Goal: Task Accomplishment & Management: Manage account settings

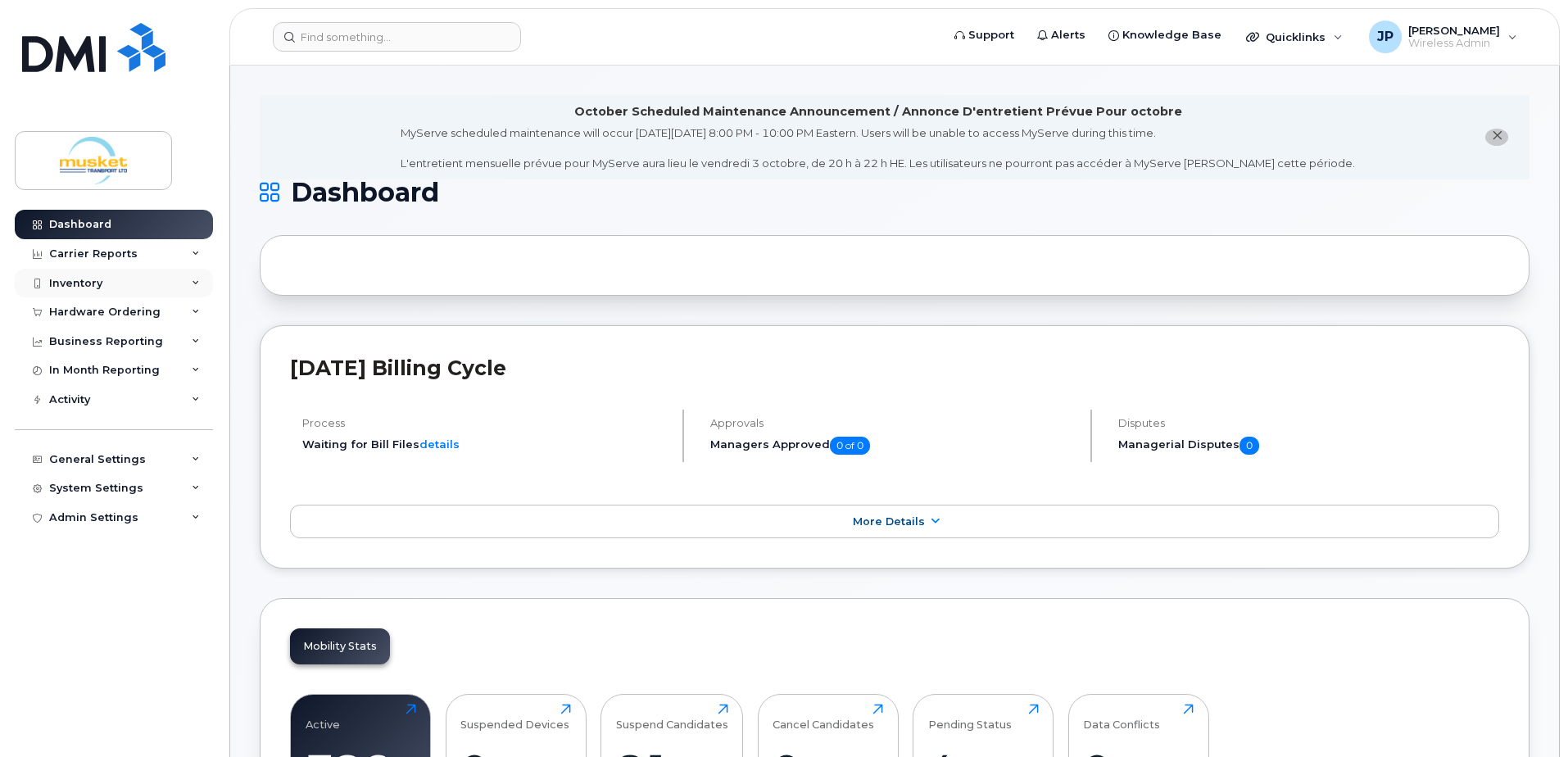
click at [83, 275] on div "Inventory" at bounding box center [114, 284] width 198 height 29
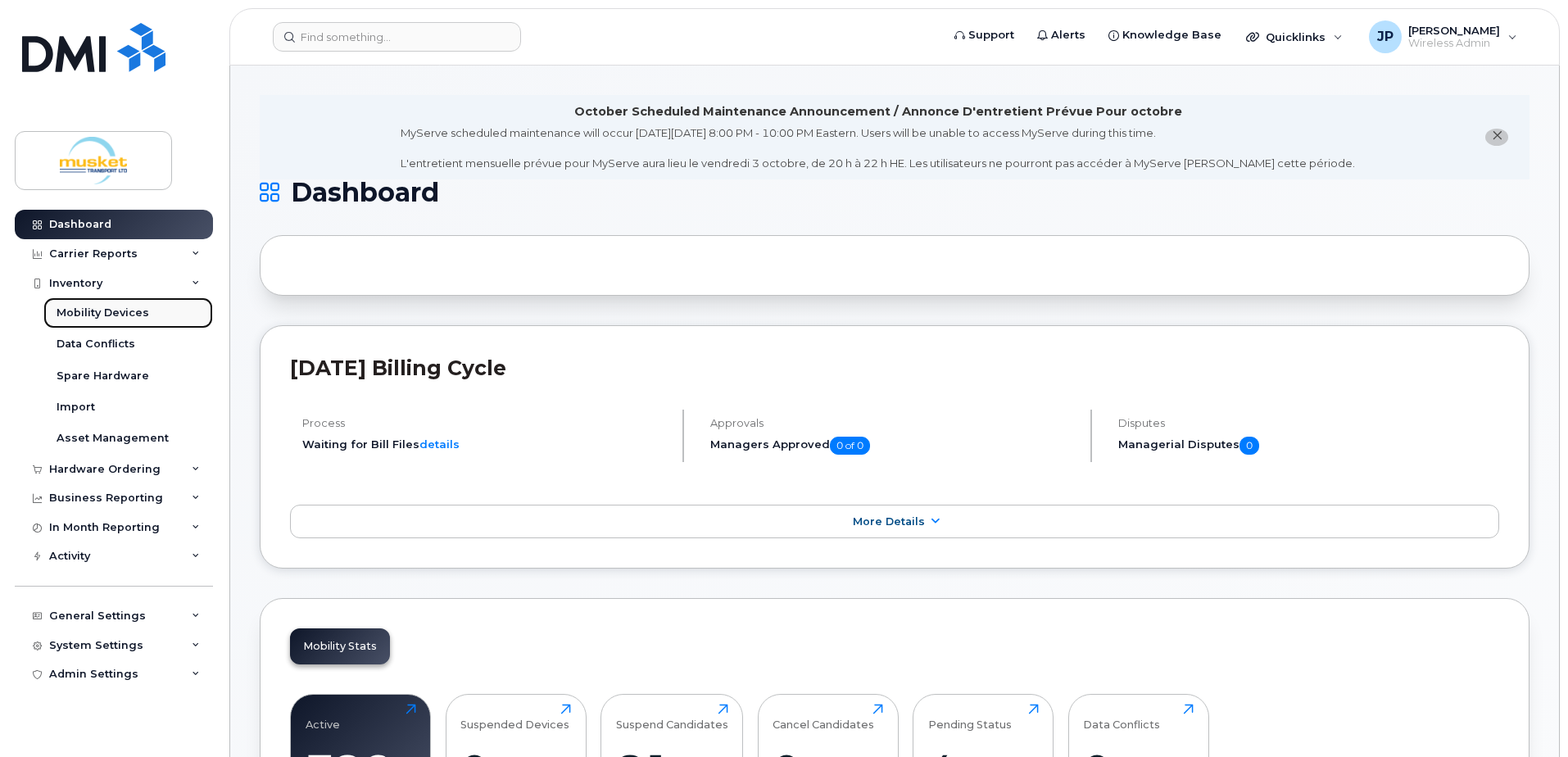
click at [93, 310] on div "Mobility Devices" at bounding box center [103, 312] width 92 height 15
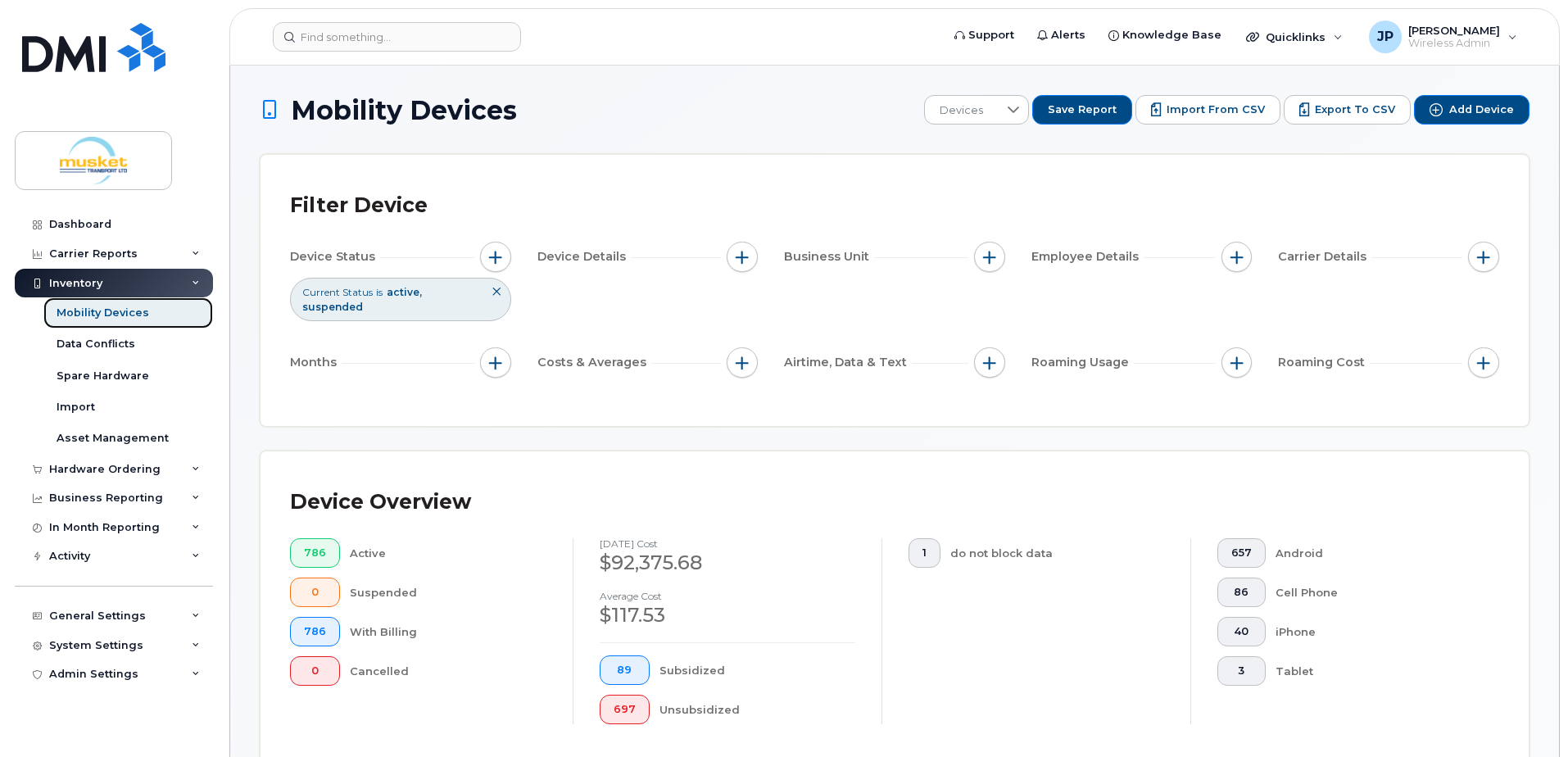
scroll to position [492, 0]
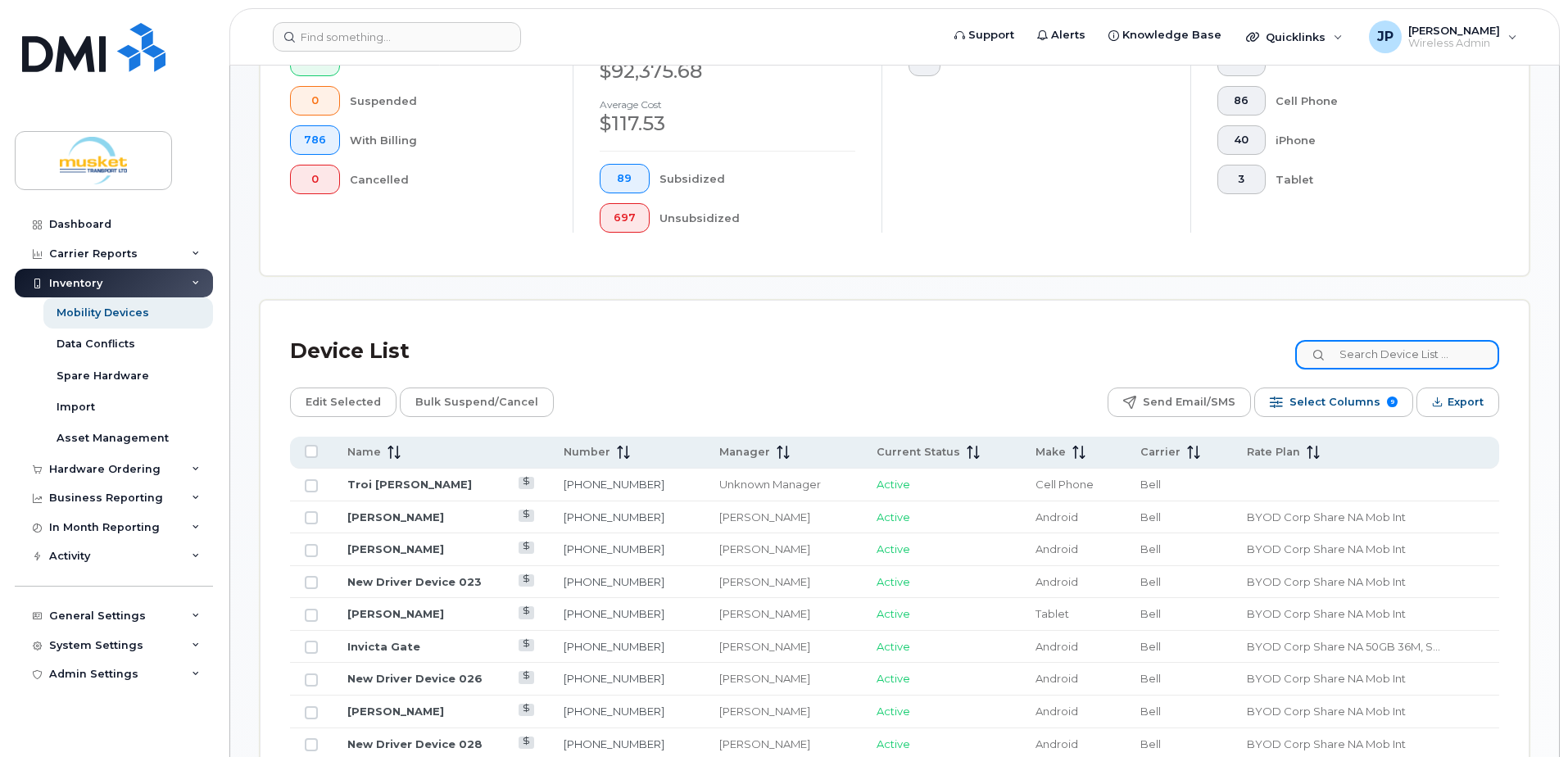
click at [1368, 352] on input at bounding box center [1397, 354] width 204 height 29
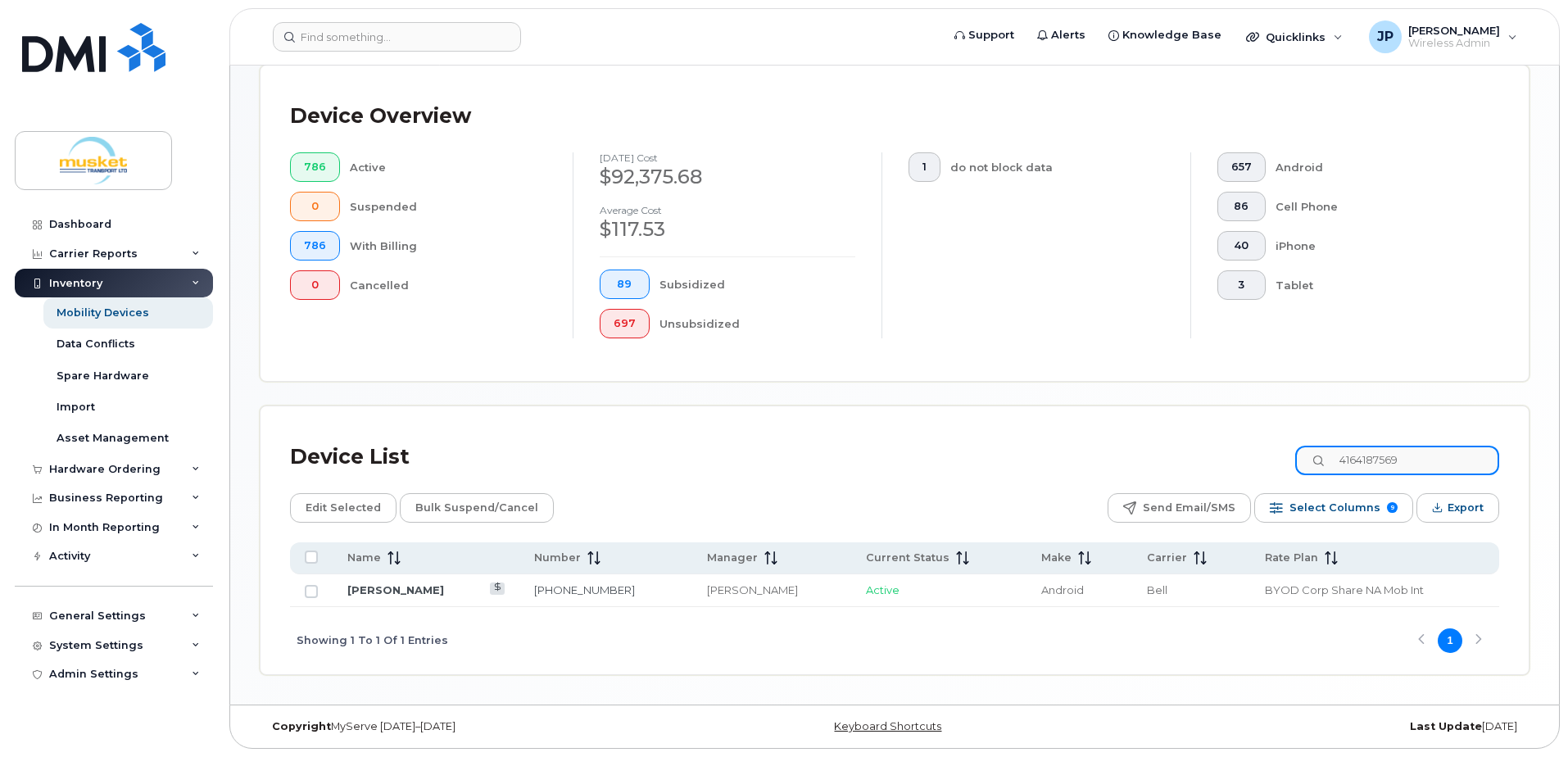
scroll to position [386, 0]
type input "4164187569"
click at [444, 591] on link "[PERSON_NAME]" at bounding box center [395, 589] width 97 height 13
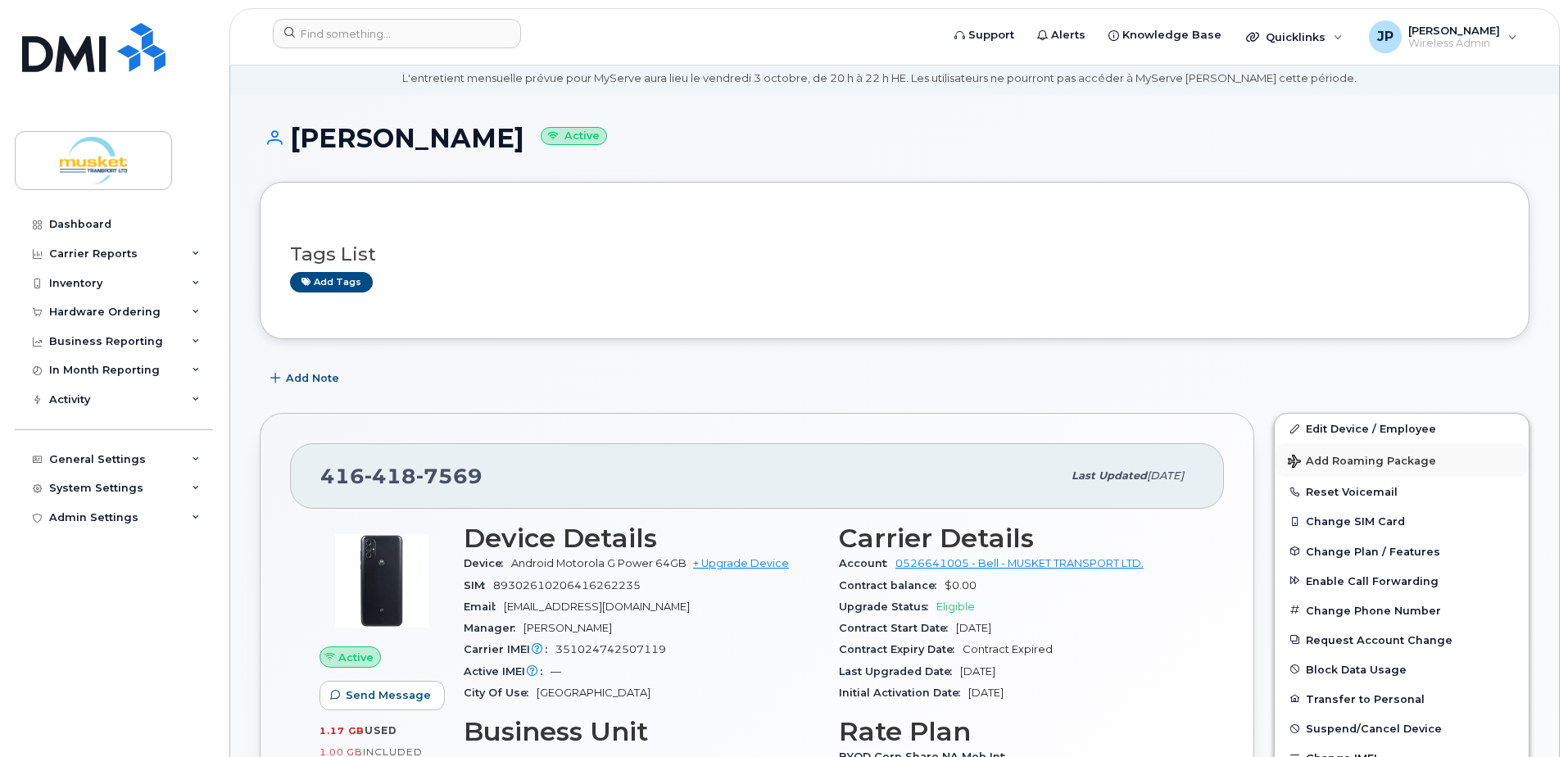
scroll to position [164, 0]
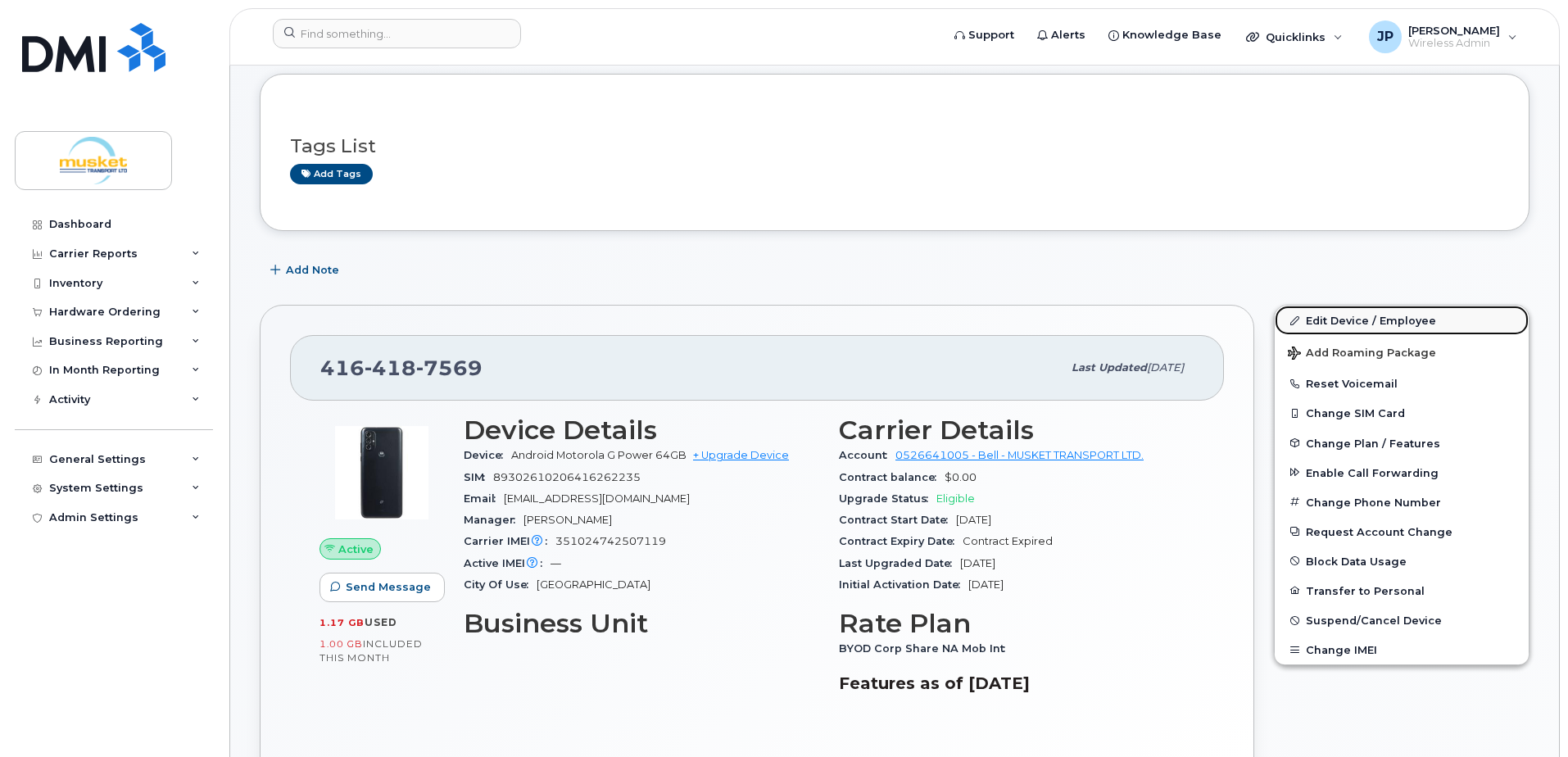
click at [1359, 320] on link "Edit Device / Employee" at bounding box center [1401, 320] width 254 height 29
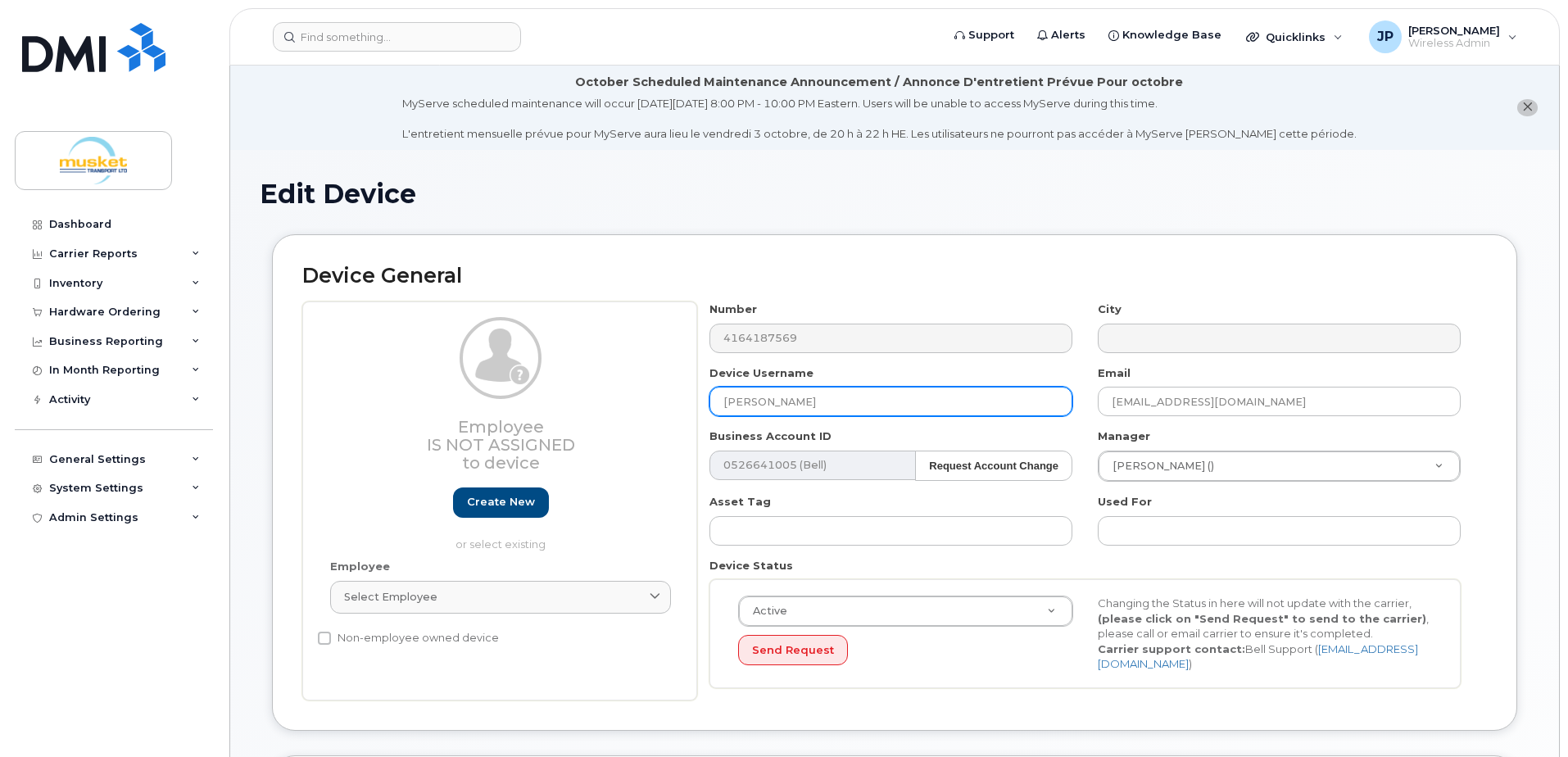
drag, startPoint x: 885, startPoint y: 405, endPoint x: 639, endPoint y: 402, distance: 246.0
click at [639, 402] on div "Employee Is not assigned to device Create new or select existing Employee Selec…" at bounding box center [894, 501] width 1184 height 400
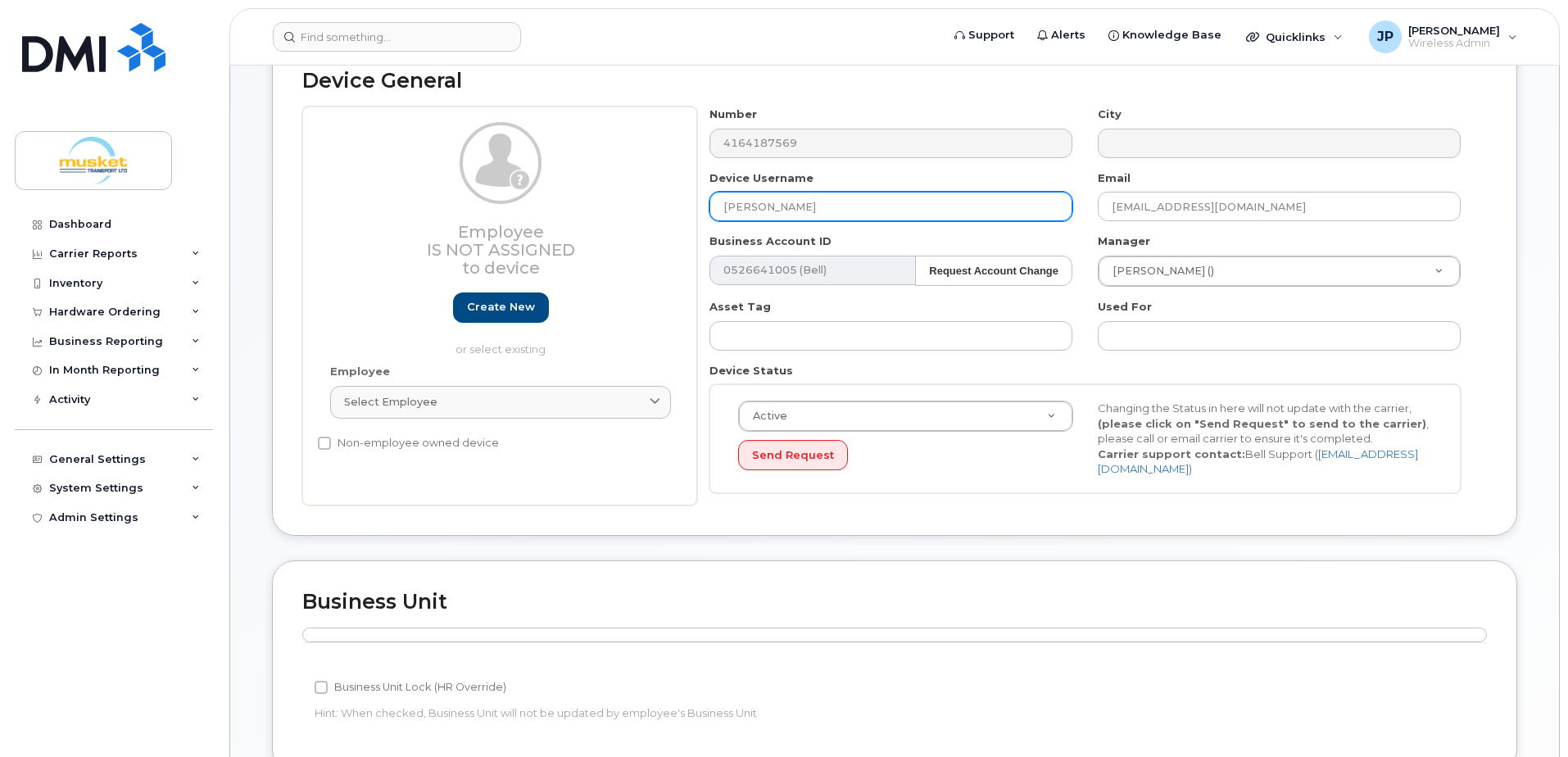
scroll to position [245, 0]
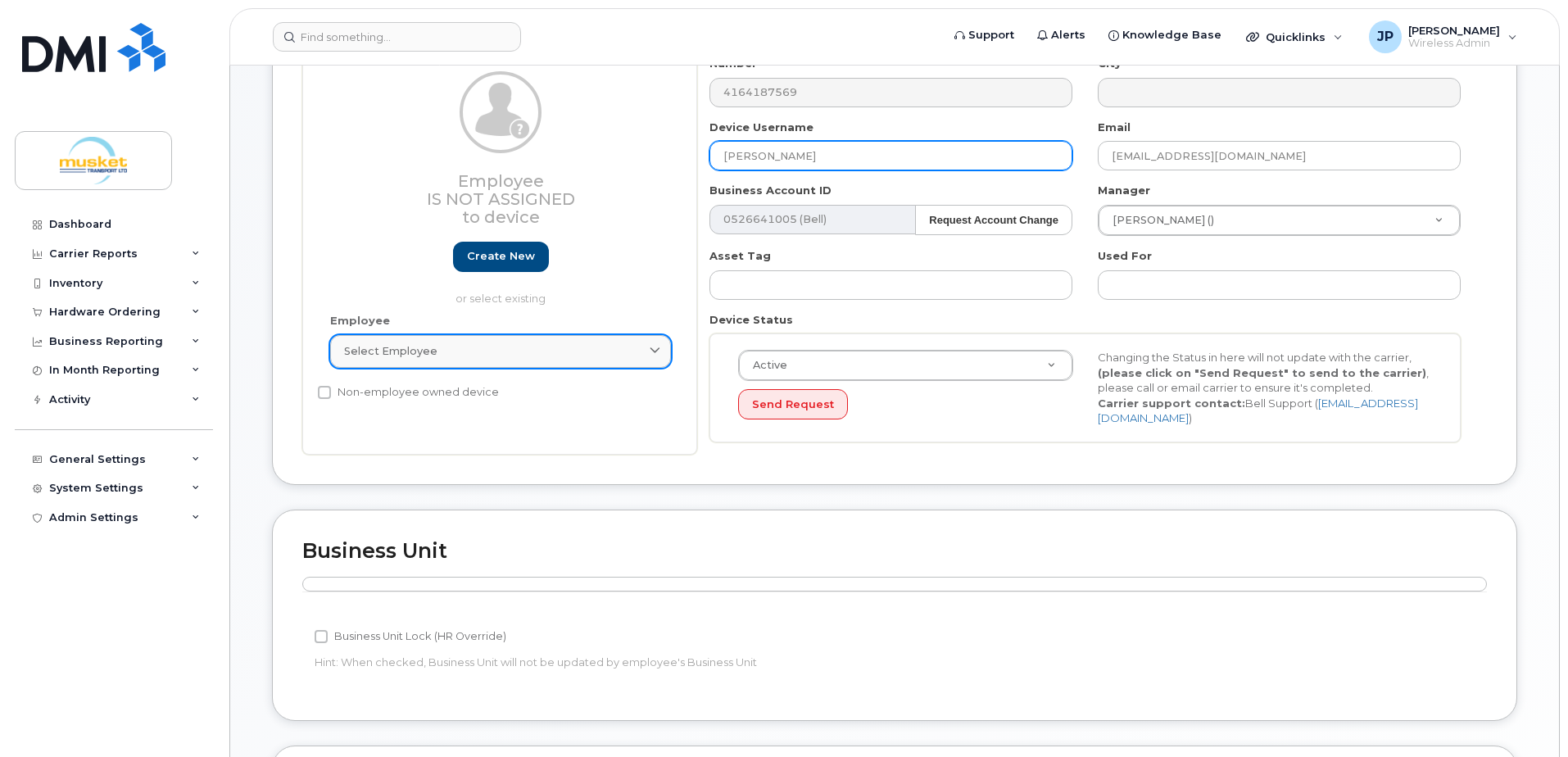
type input "[PERSON_NAME]"
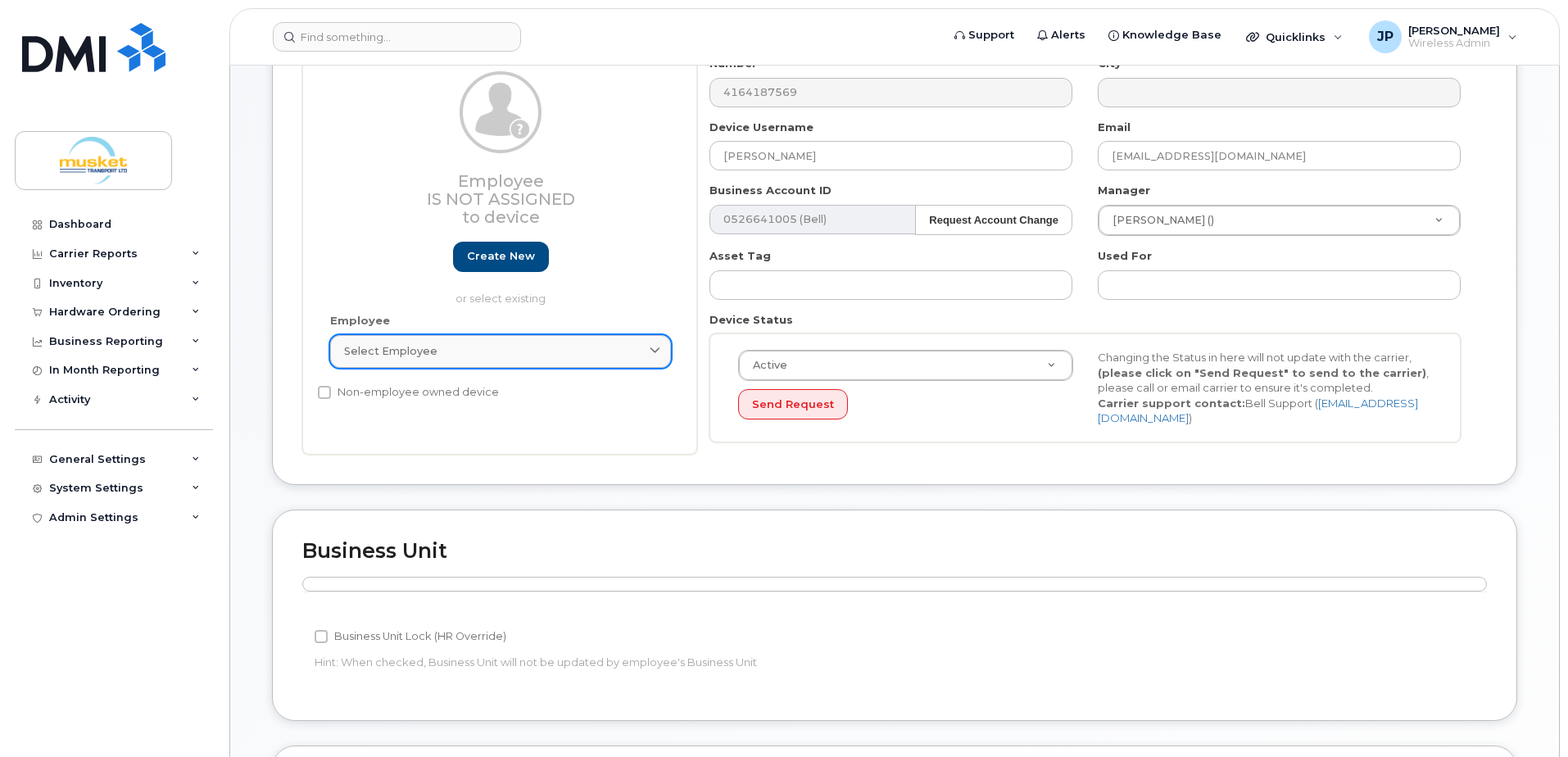
click at [657, 351] on icon at bounding box center [654, 351] width 11 height 11
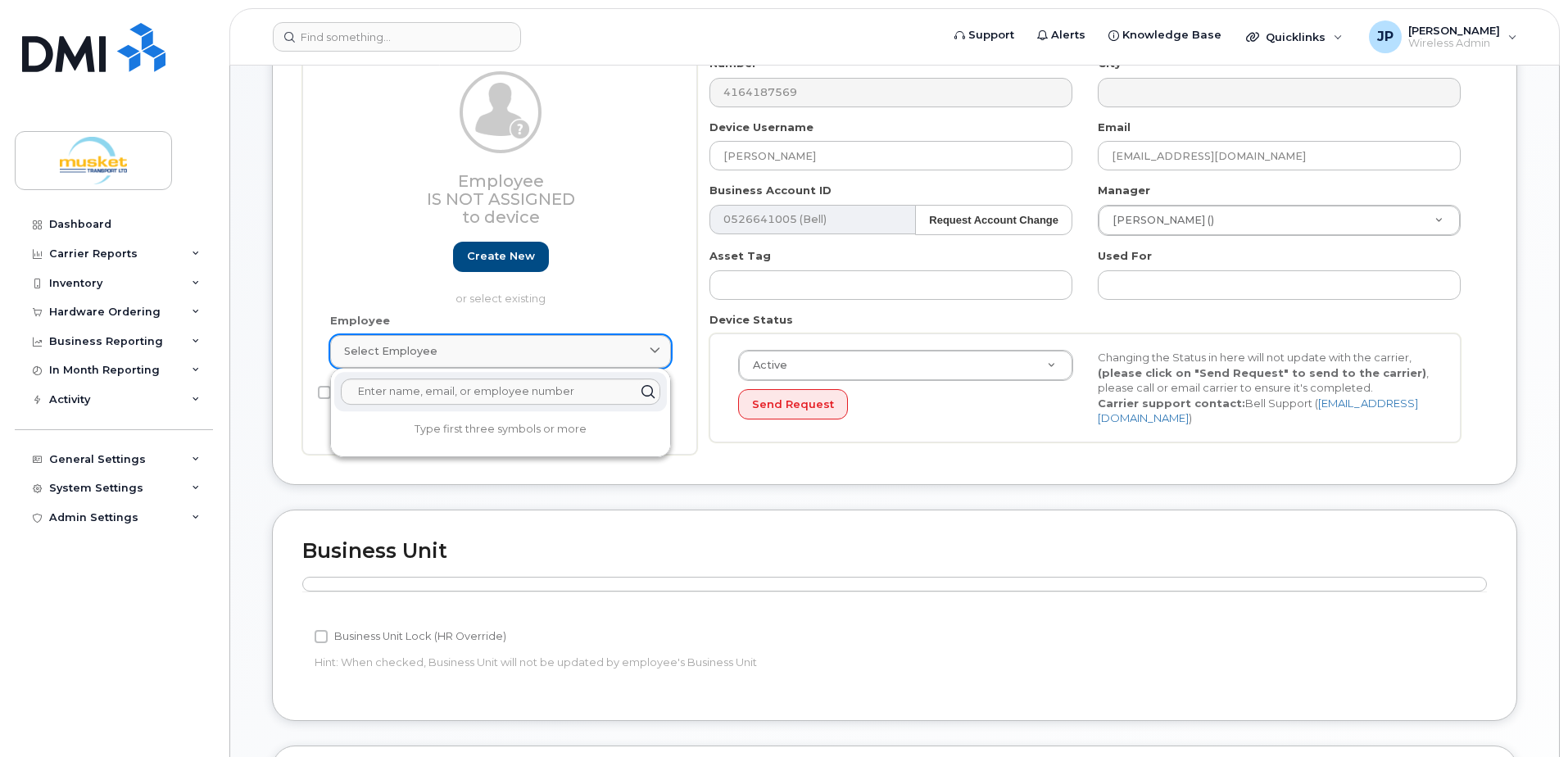
click at [657, 351] on icon at bounding box center [654, 351] width 11 height 11
click at [693, 312] on div "Employee Is not assigned to device Create new or select existing Employee Selec…" at bounding box center [499, 255] width 394 height 400
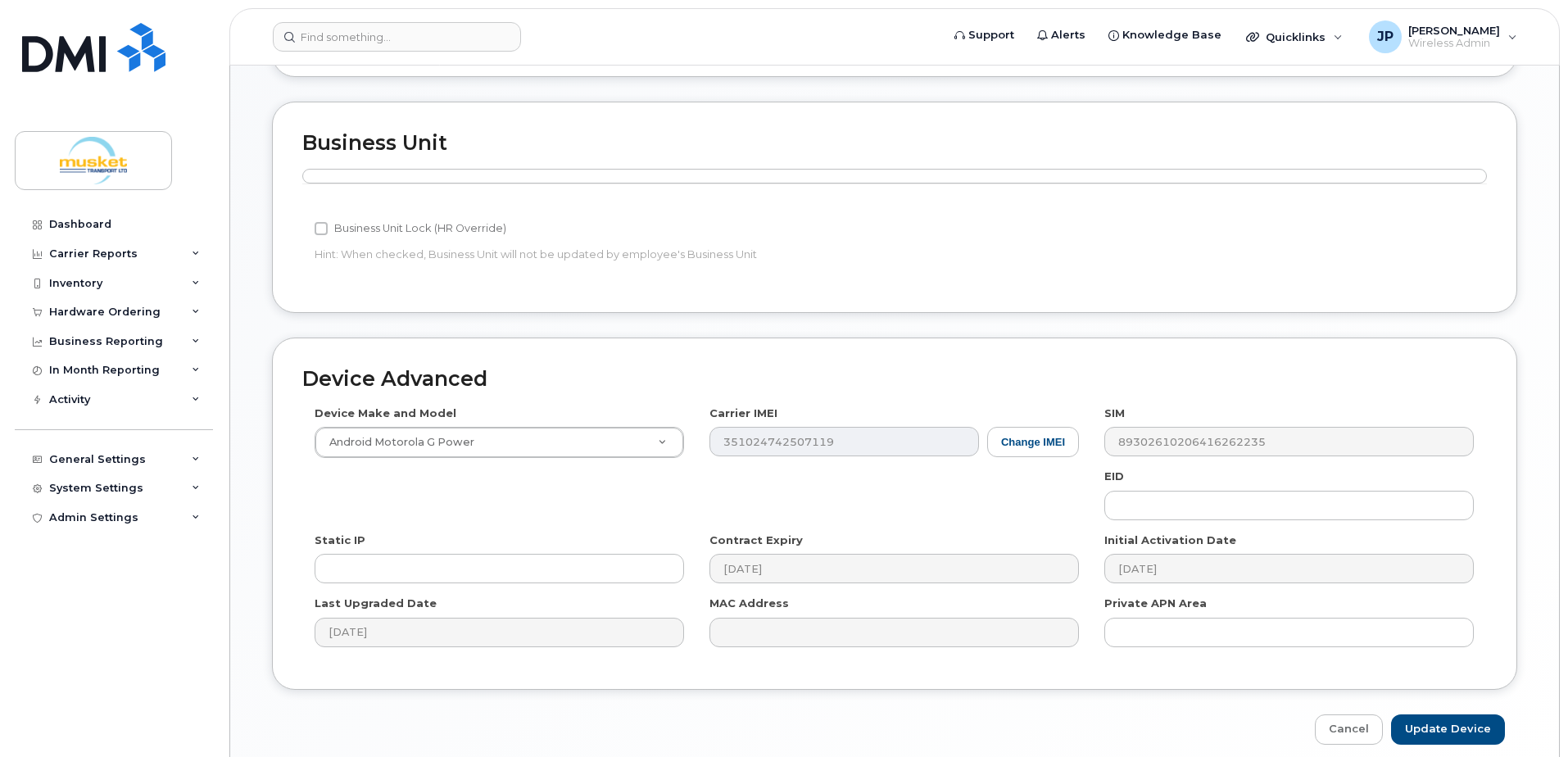
scroll to position [718, 0]
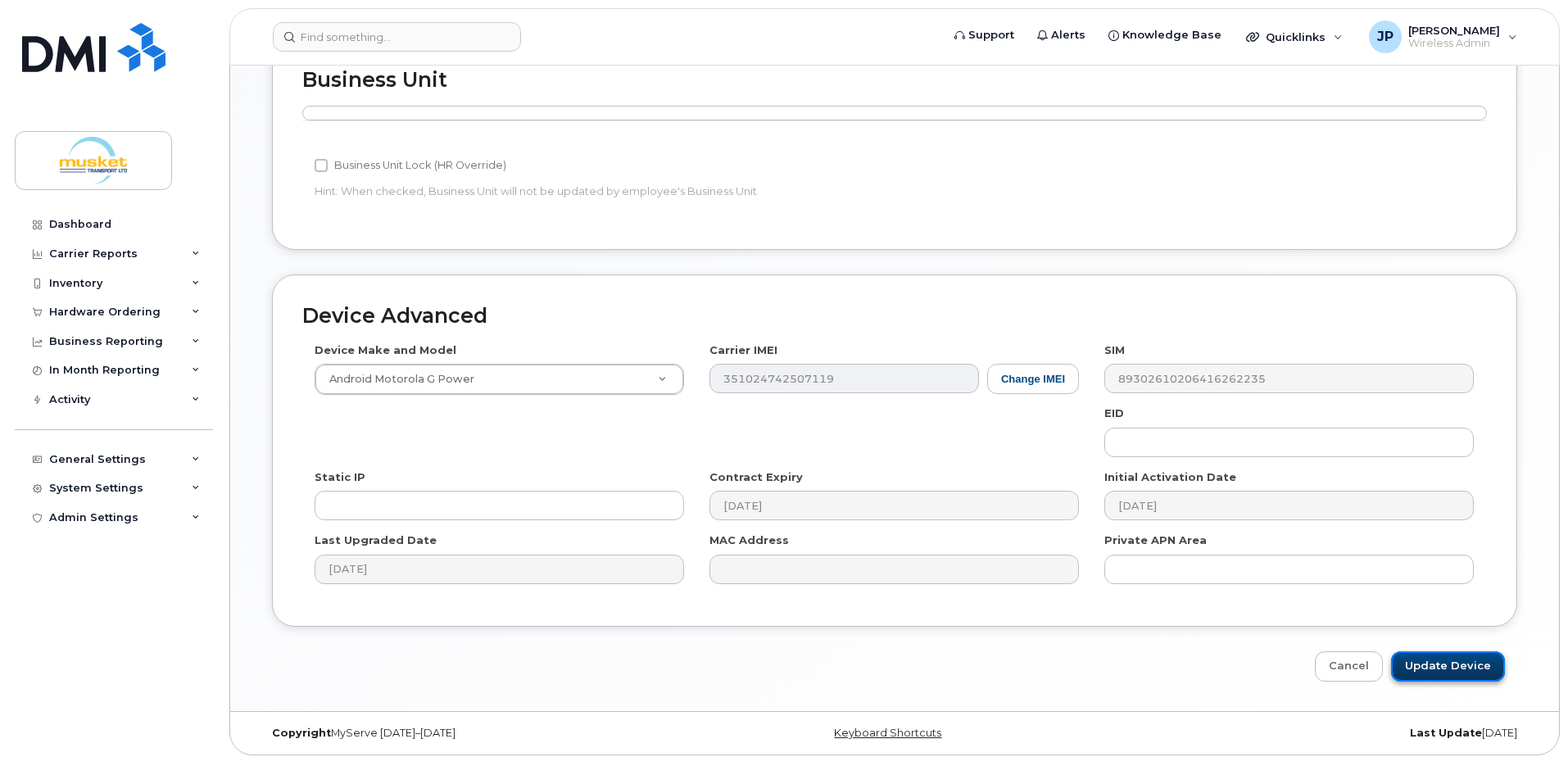
click at [1458, 660] on input "Update Device" at bounding box center [1448, 667] width 114 height 30
type input "Saving..."
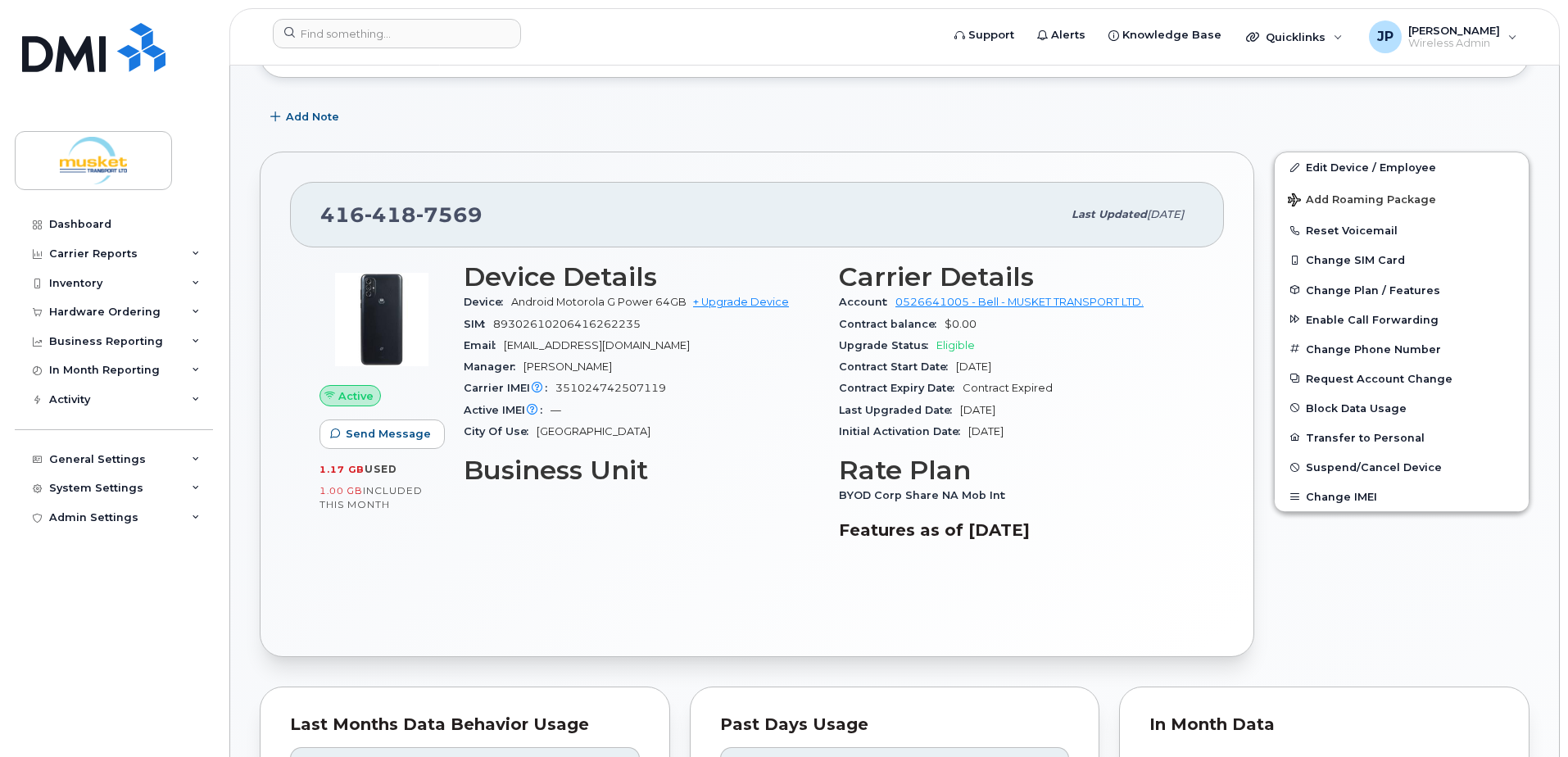
scroll to position [328, 0]
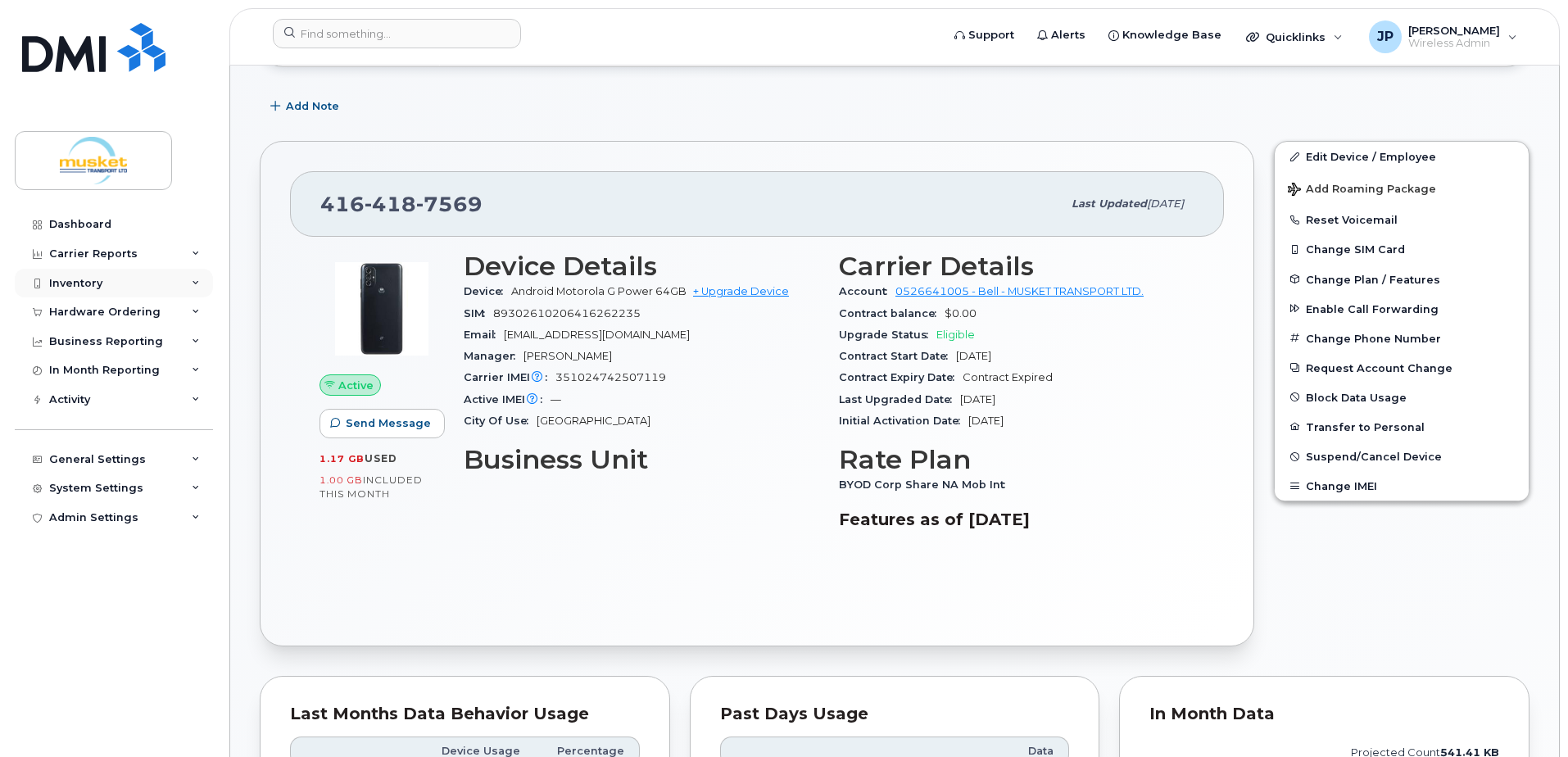
click at [78, 283] on div "Inventory" at bounding box center [76, 283] width 53 height 13
